Goal: Task Accomplishment & Management: Manage account settings

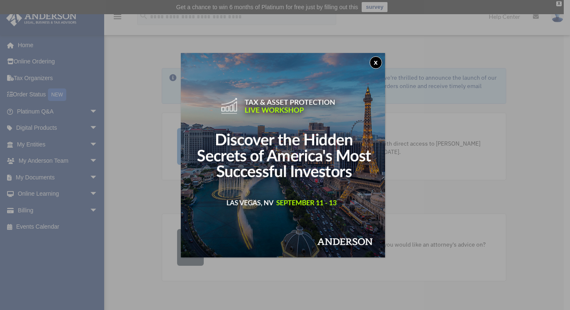
click at [379, 64] on button "x" at bounding box center [376, 62] width 13 height 13
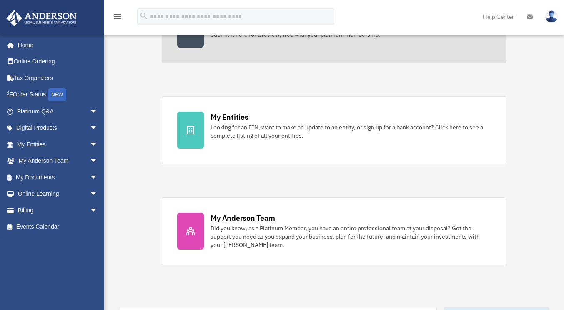
scroll to position [218, 0]
click at [295, 228] on div "Did you know, as a Platinum Member, you have an entire professional team at you…" at bounding box center [351, 236] width 280 height 25
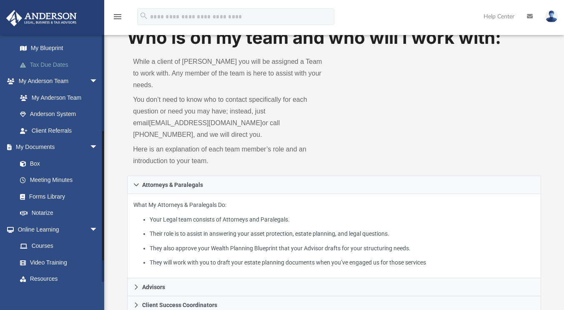
scroll to position [218, 0]
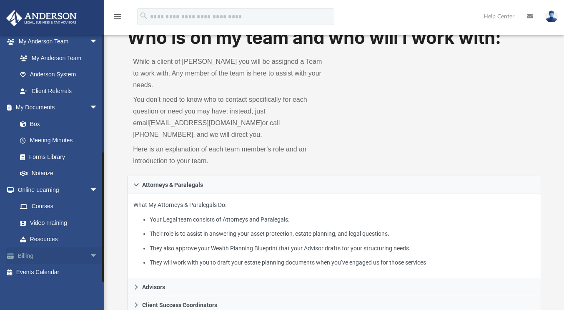
click at [68, 257] on link "Billing arrow_drop_down" at bounding box center [58, 255] width 105 height 17
click at [90, 255] on span "arrow_drop_down" at bounding box center [98, 255] width 17 height 17
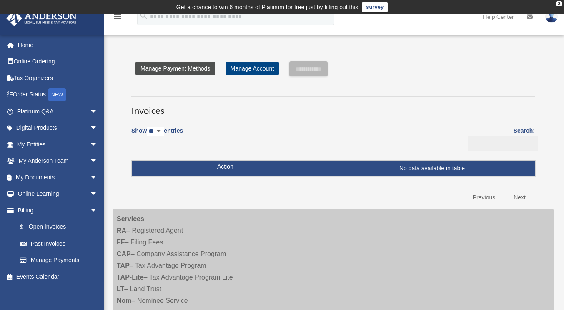
click at [193, 71] on link "Manage Payment Methods" at bounding box center [176, 68] width 80 height 13
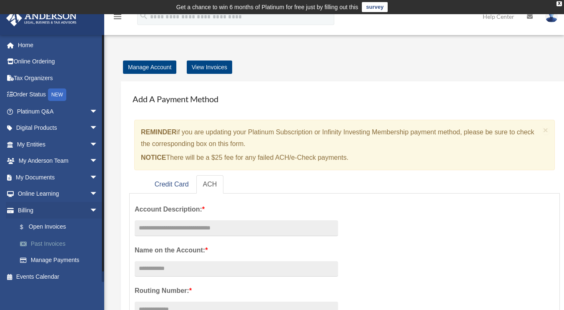
click at [51, 242] on link "Past Invoices" at bounding box center [61, 243] width 99 height 17
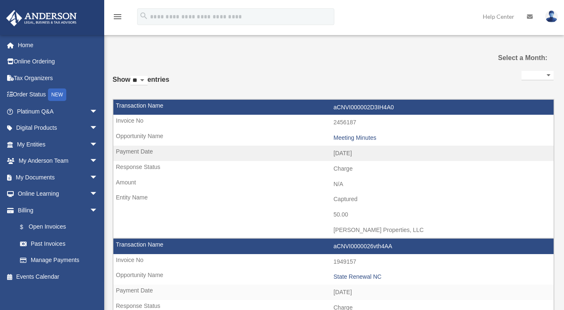
select select
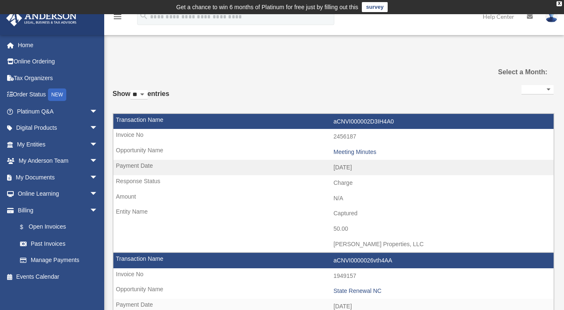
click at [552, 22] on img at bounding box center [551, 16] width 13 height 12
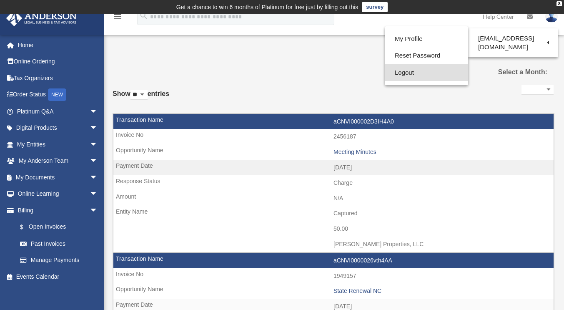
click at [414, 74] on link "Logout" at bounding box center [426, 72] width 83 height 17
